Goal: Transaction & Acquisition: Purchase product/service

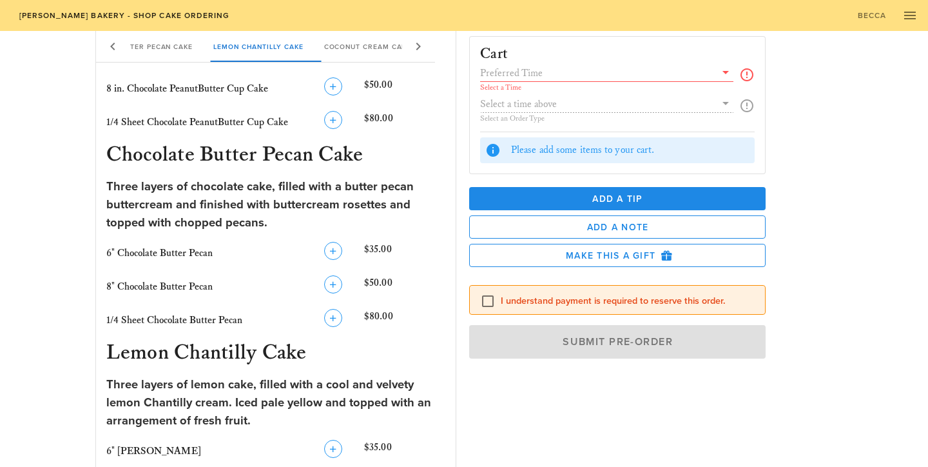
scroll to position [595, 0]
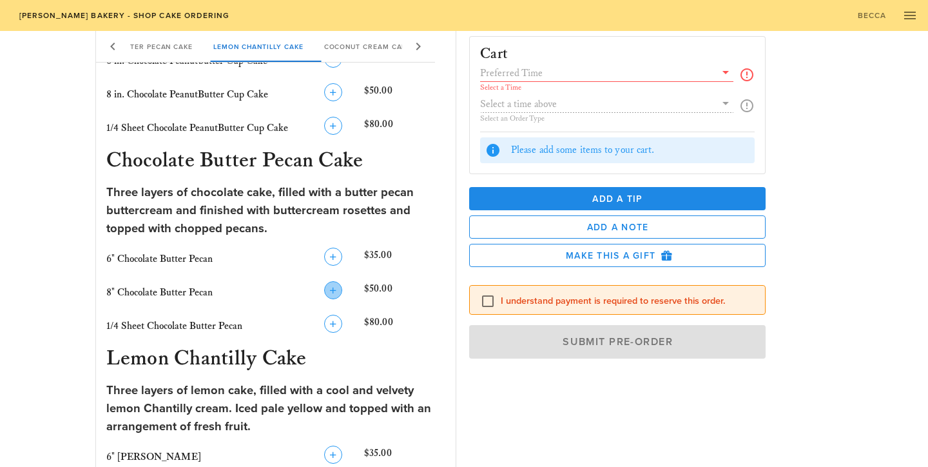
click at [338, 291] on icon "button" at bounding box center [332, 289] width 15 height 15
click at [337, 262] on icon "button" at bounding box center [332, 256] width 15 height 15
click at [334, 287] on icon "button" at bounding box center [332, 289] width 15 height 15
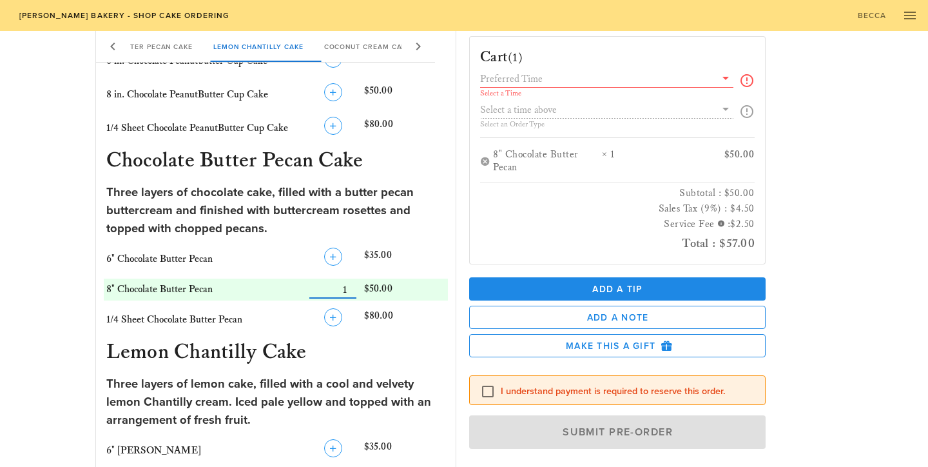
click at [927, 234] on div "Place a New Order Our Delicious Chocolate Strawberry Chantilly Cake The Coconut…" at bounding box center [464, 211] width 928 height 1550
click at [826, 182] on div "Cart (1) Select a Time Select an Order Type 8" Chocolate Butter Pecan × 1 $50.0…" at bounding box center [648, 240] width 374 height 428
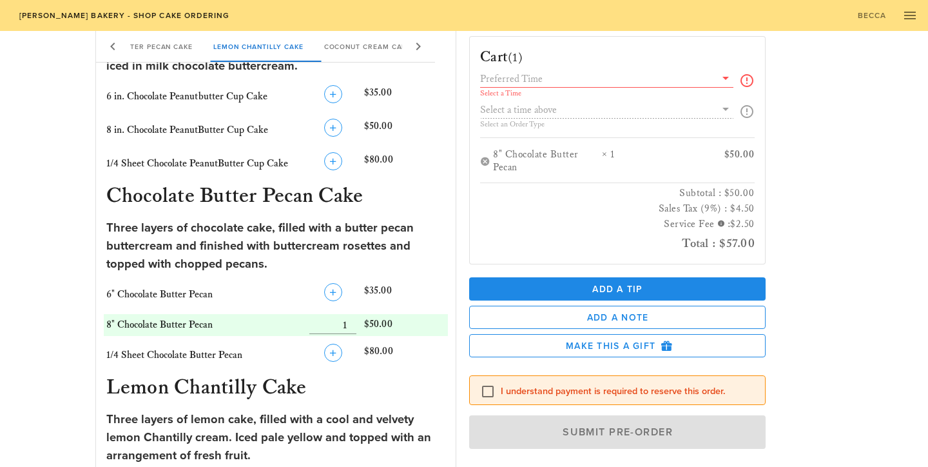
scroll to position [558, 0]
click at [698, 82] on input "text" at bounding box center [597, 78] width 235 height 17
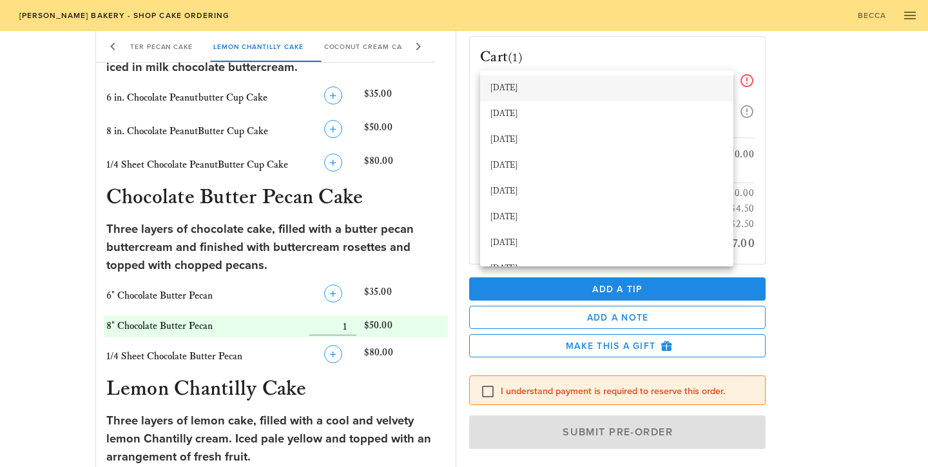
click at [650, 83] on div "[DATE]" at bounding box center [606, 88] width 233 height 10
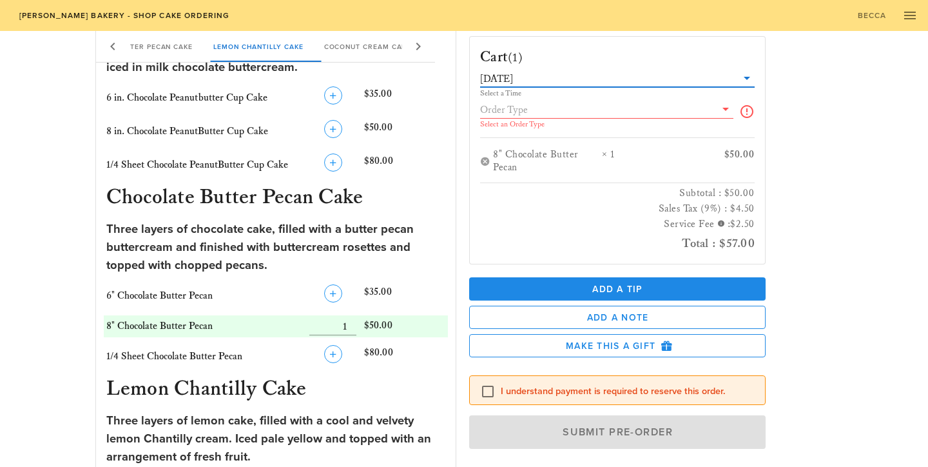
click at [649, 122] on div "Select an Order Type" at bounding box center [606, 124] width 253 height 8
click at [666, 112] on input "text" at bounding box center [597, 109] width 235 height 17
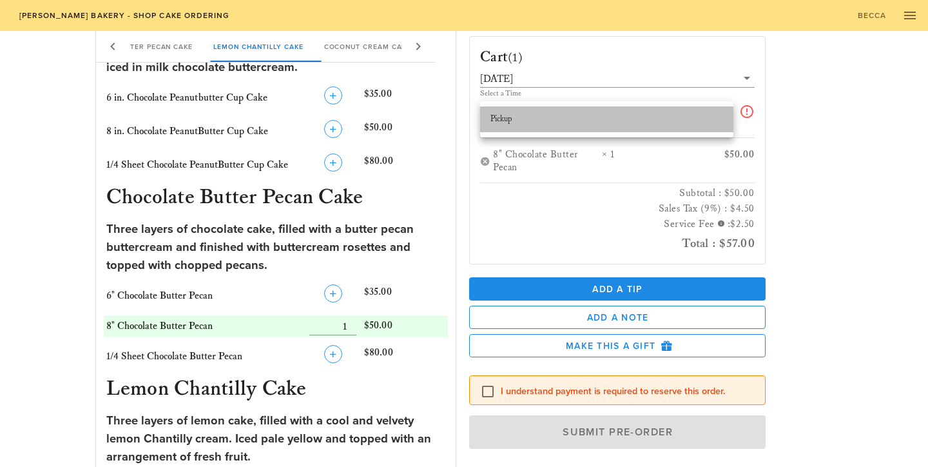
click at [678, 119] on div "Pickup" at bounding box center [606, 119] width 233 height 10
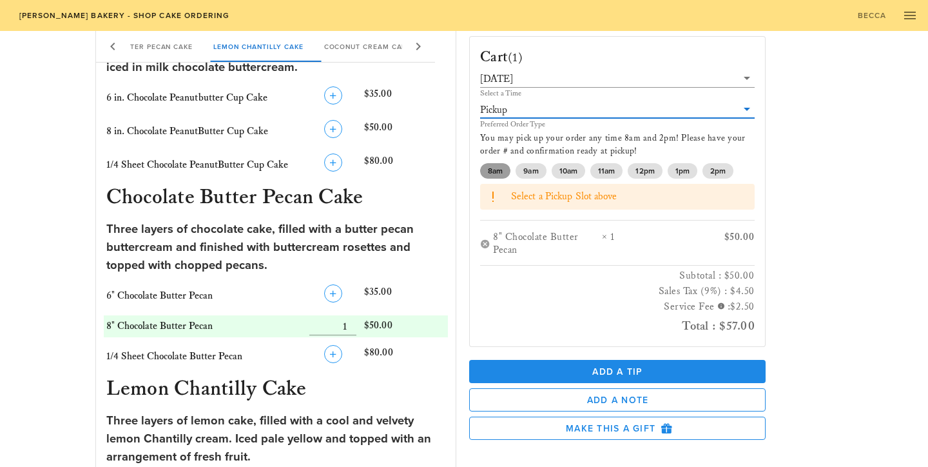
click at [499, 166] on span "8am" at bounding box center [495, 170] width 15 height 15
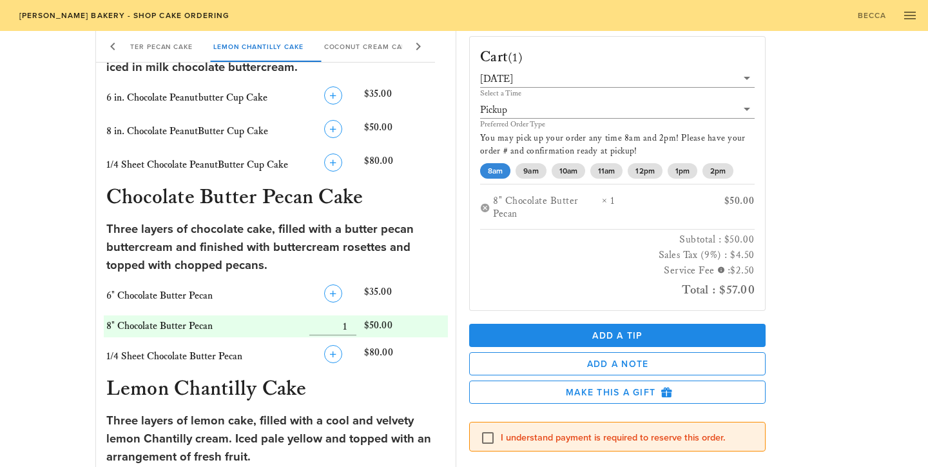
click at [809, 177] on div "Cart (1) [DATE] Select a Time Pickup Preferred Order Type You may pick up your …" at bounding box center [648, 240] width 374 height 428
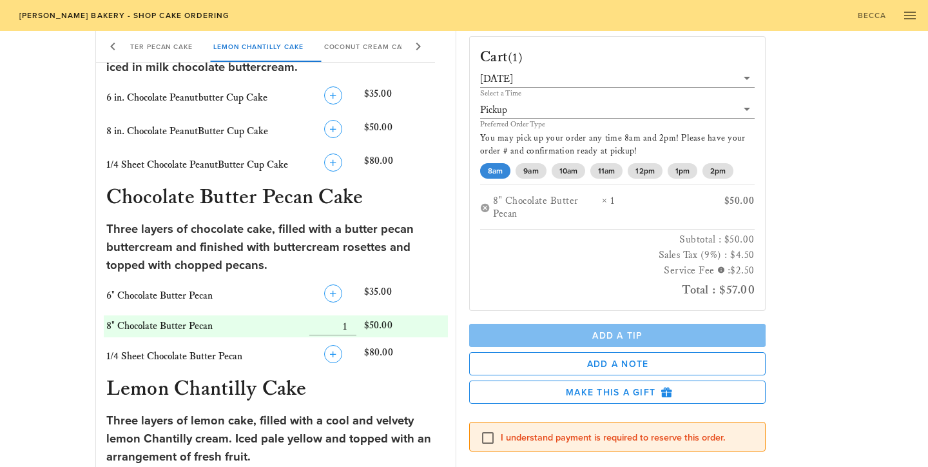
click at [660, 333] on span "Add a Tip" at bounding box center [617, 335] width 276 height 11
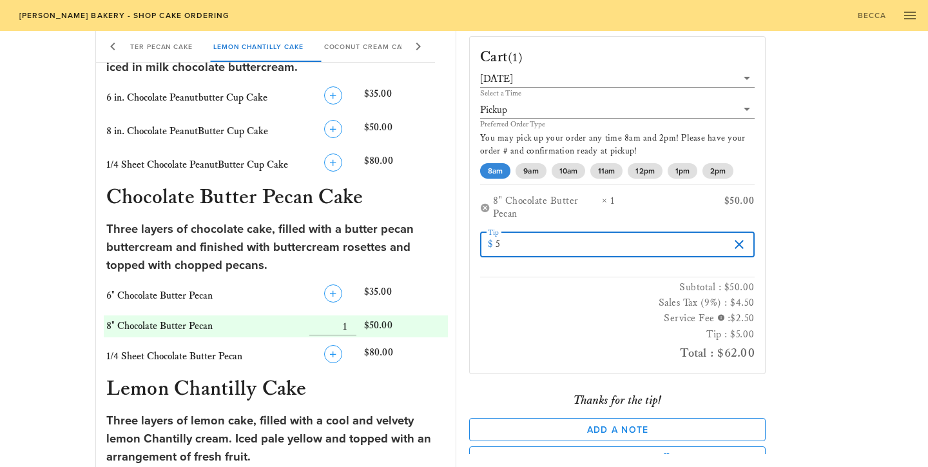
click at [888, 257] on div "Place a New Order Our Delicious Chocolate Strawberry Chantilly Cake The Coconut…" at bounding box center [464, 248] width 928 height 1550
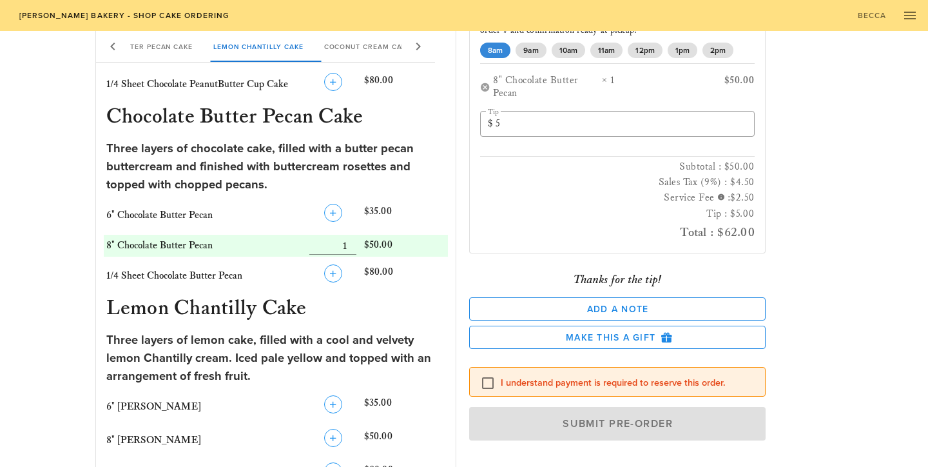
scroll to position [123, 0]
click at [633, 376] on label "I understand payment is required to reserve this order." at bounding box center [628, 380] width 254 height 13
checkbox input "true"
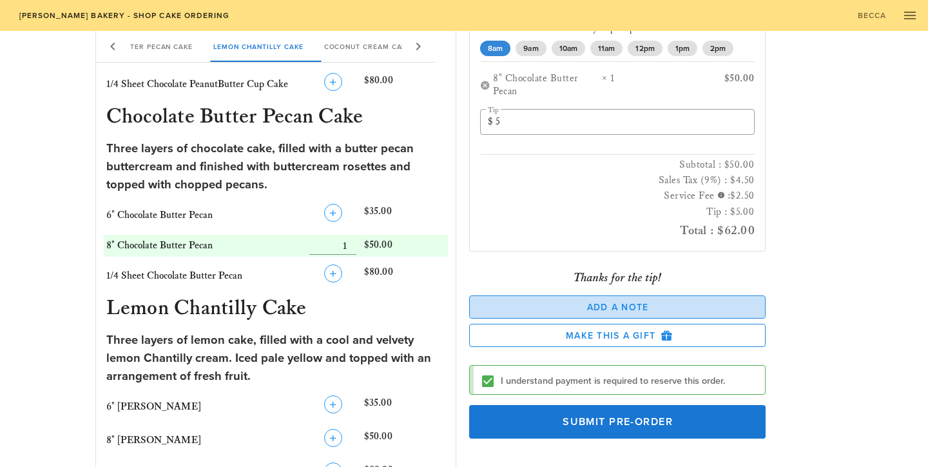
click at [639, 307] on span "Add a Note" at bounding box center [617, 307] width 274 height 11
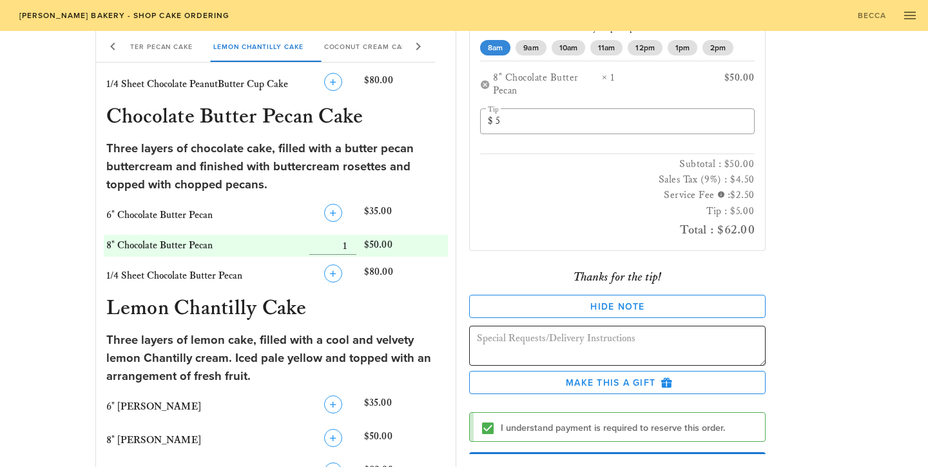
click at [637, 349] on textarea at bounding box center [621, 347] width 289 height 36
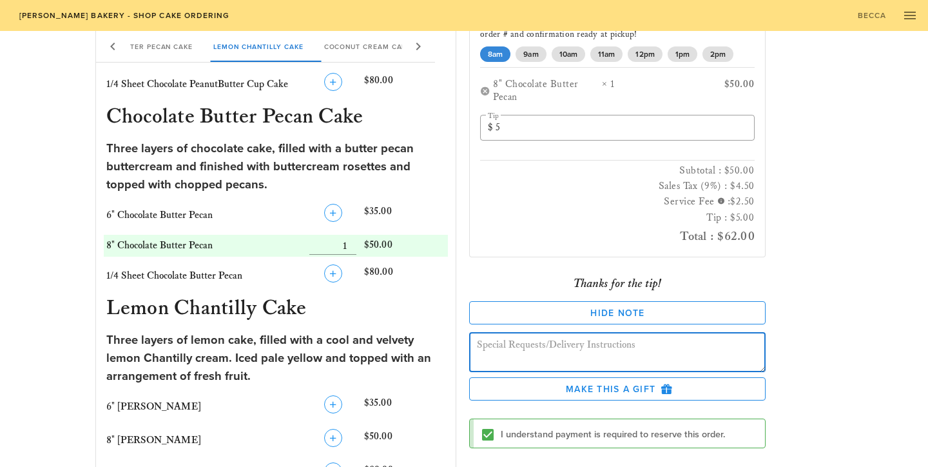
scroll to position [120, 0]
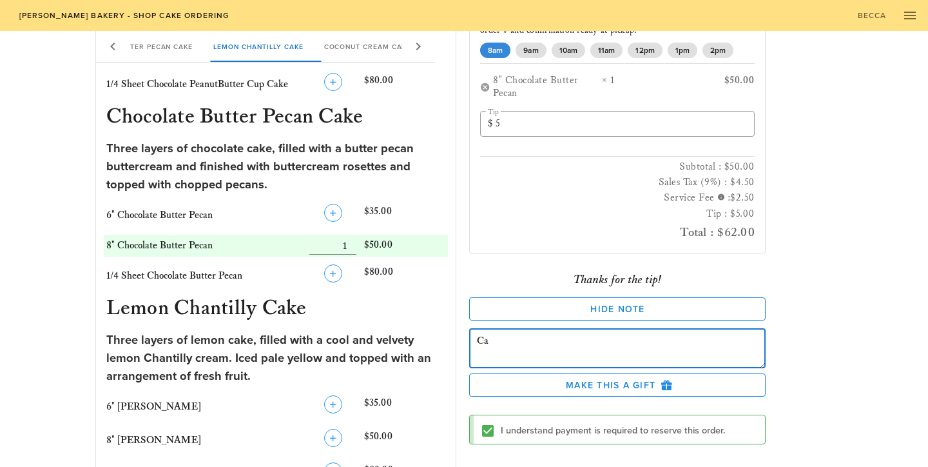
type textarea "C"
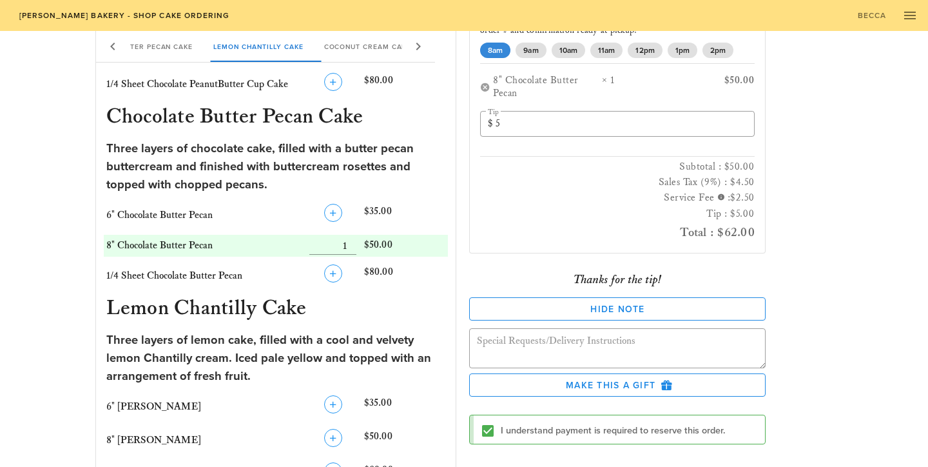
click at [842, 254] on div "Place a New Order Our Delicious Chocolate Strawberry Chantilly Cake The Coconut…" at bounding box center [464, 167] width 764 height 1550
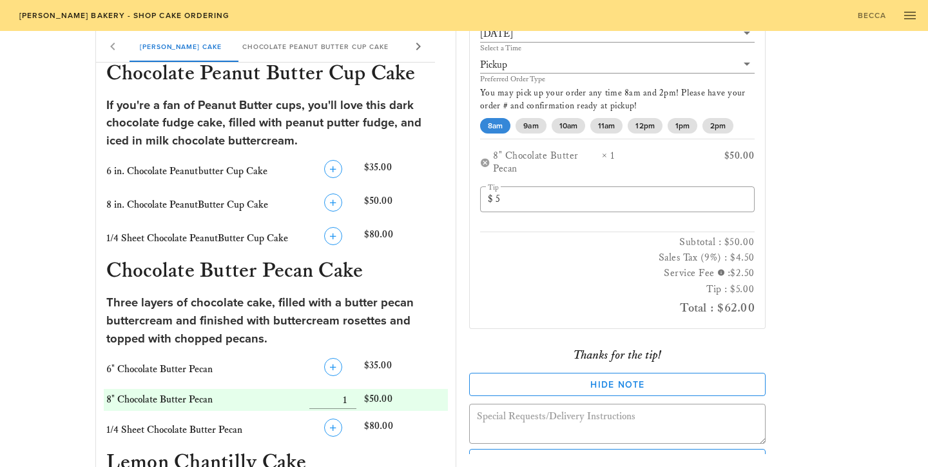
scroll to position [46, 0]
